Goal: Transaction & Acquisition: Purchase product/service

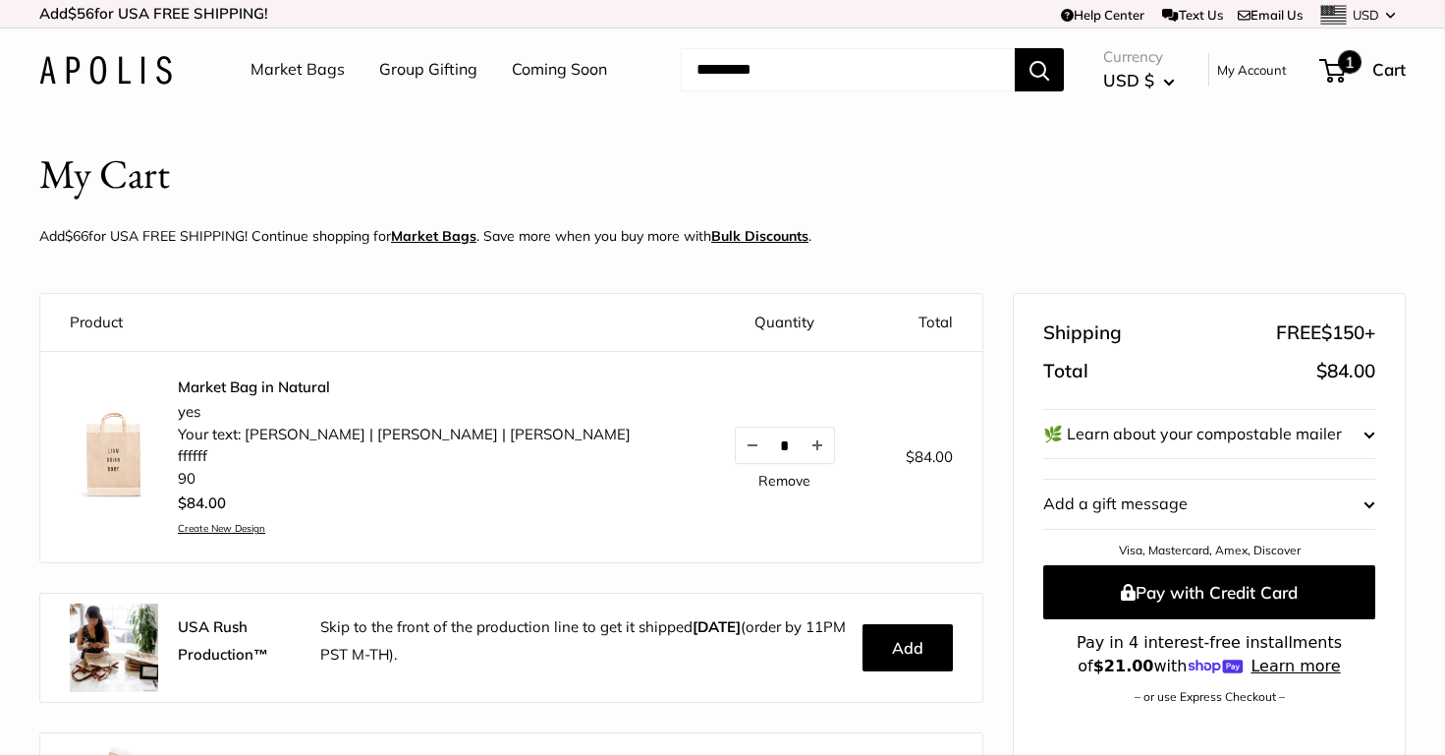
click at [1383, 69] on span "Cart" at bounding box center [1389, 69] width 33 height 21
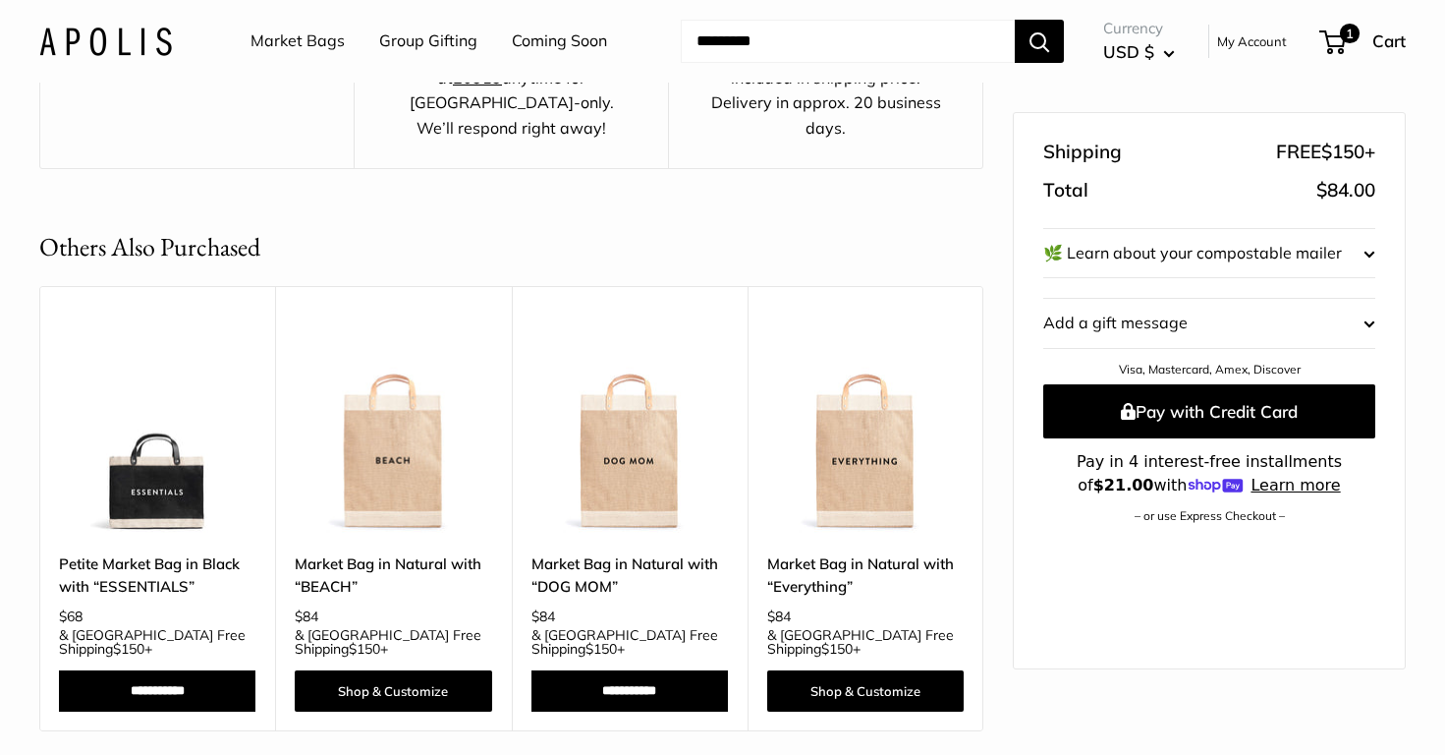
scroll to position [986, 0]
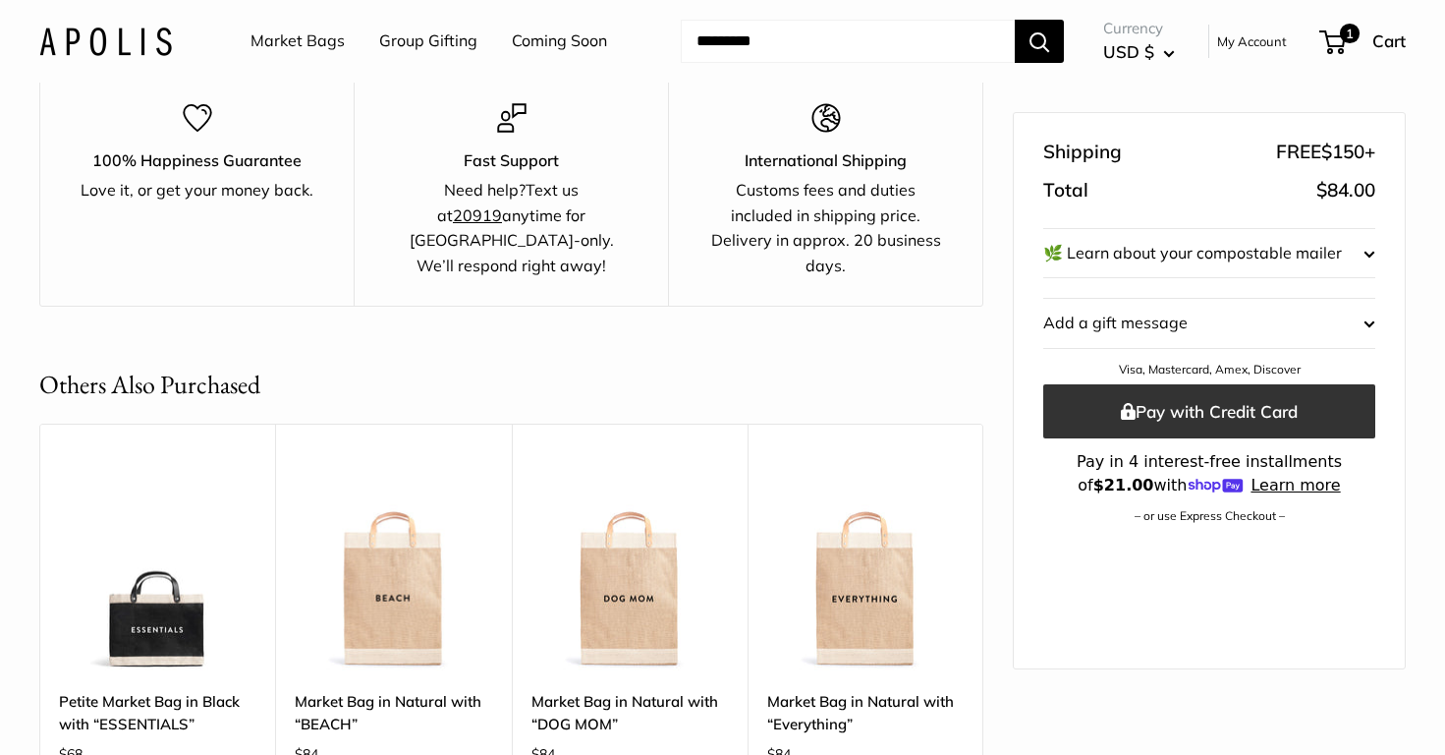
click at [1217, 406] on button "Pay with Credit Card" at bounding box center [1209, 411] width 332 height 54
